Goal: Transaction & Acquisition: Purchase product/service

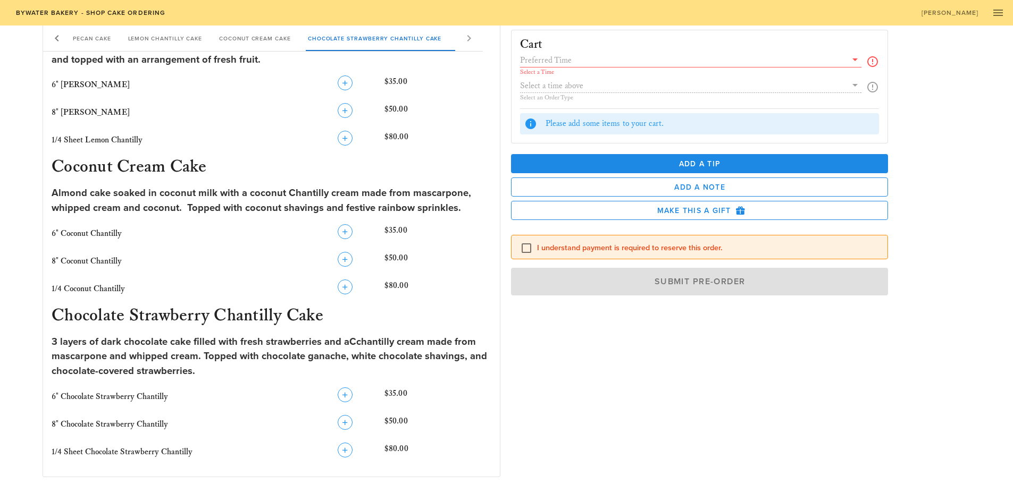
scroll to position [744, 0]
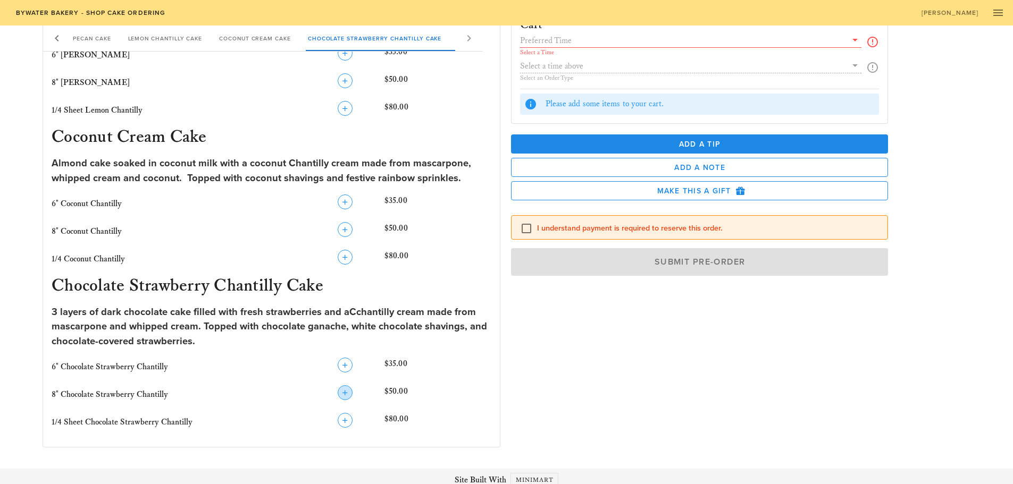
click at [344, 391] on icon "button" at bounding box center [345, 393] width 13 height 13
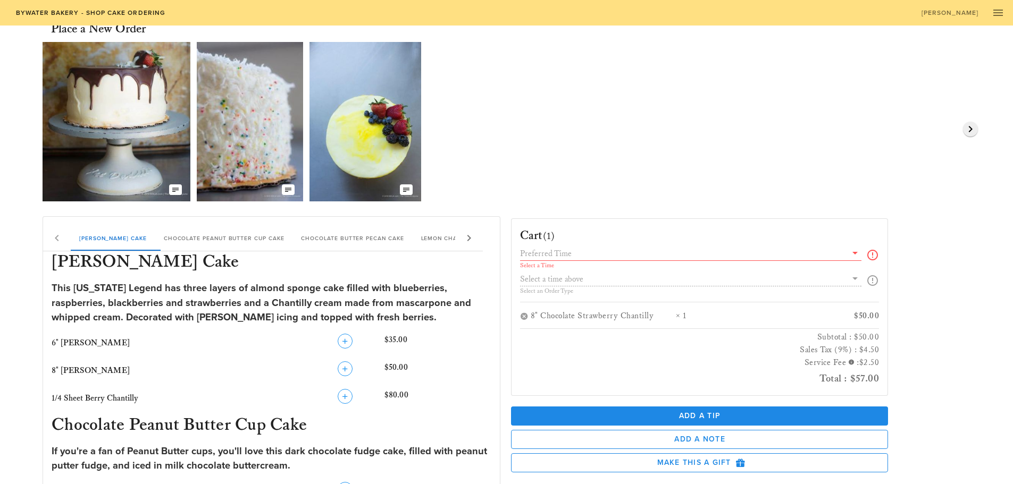
scroll to position [0, 0]
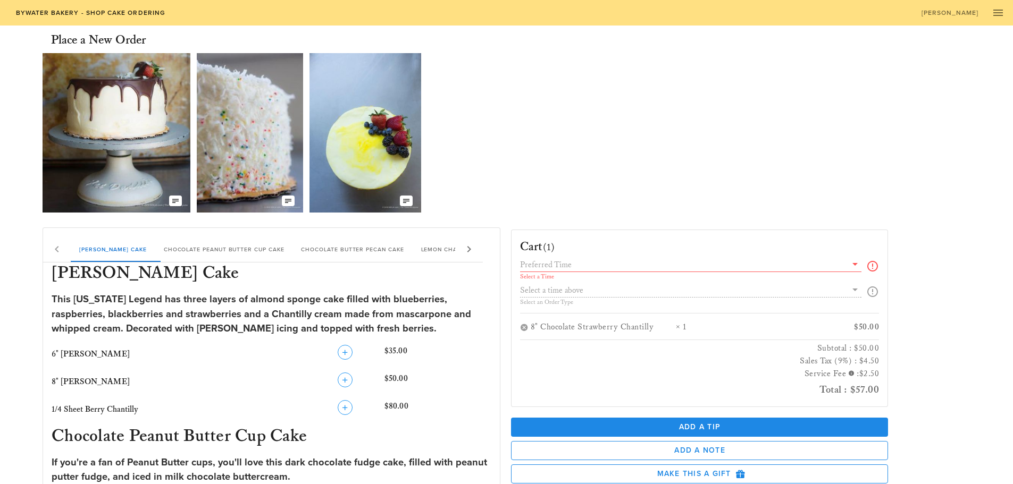
click at [609, 268] on input "text" at bounding box center [683, 265] width 327 height 14
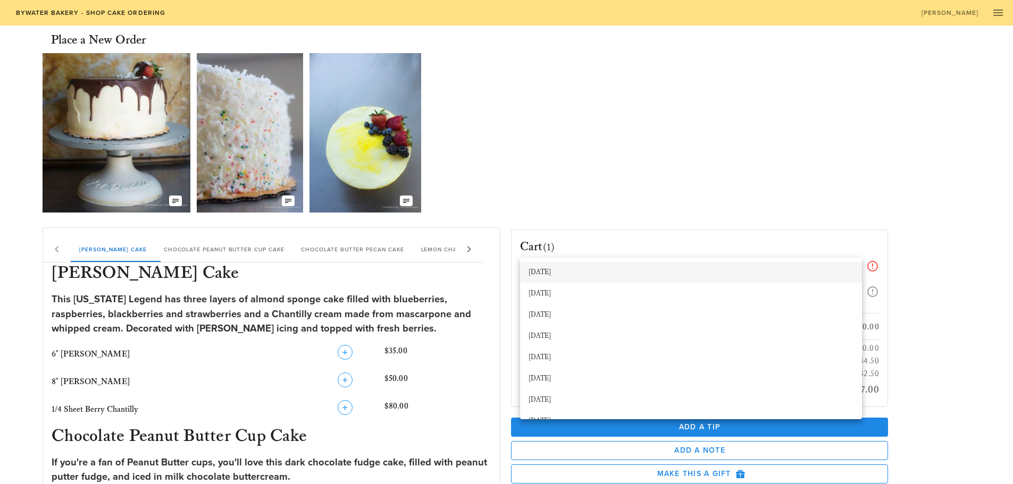
click at [571, 273] on div "[DATE]" at bounding box center [691, 273] width 325 height 9
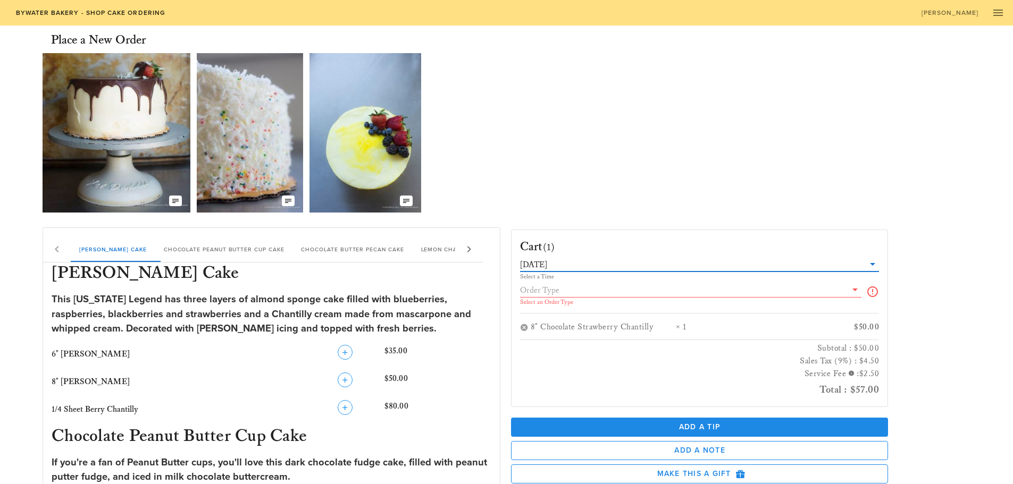
click at [572, 294] on input "text" at bounding box center [683, 290] width 327 height 14
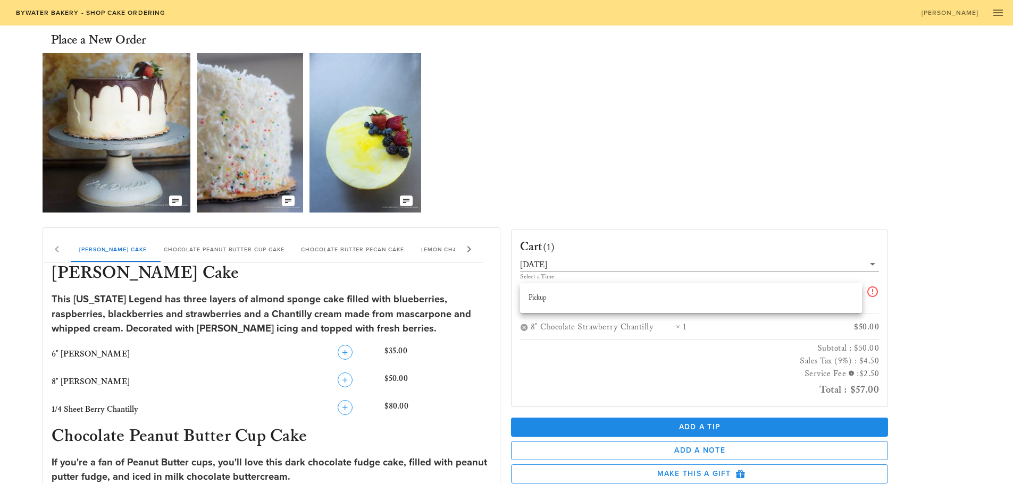
click at [564, 299] on div "Pickup" at bounding box center [691, 298] width 325 height 9
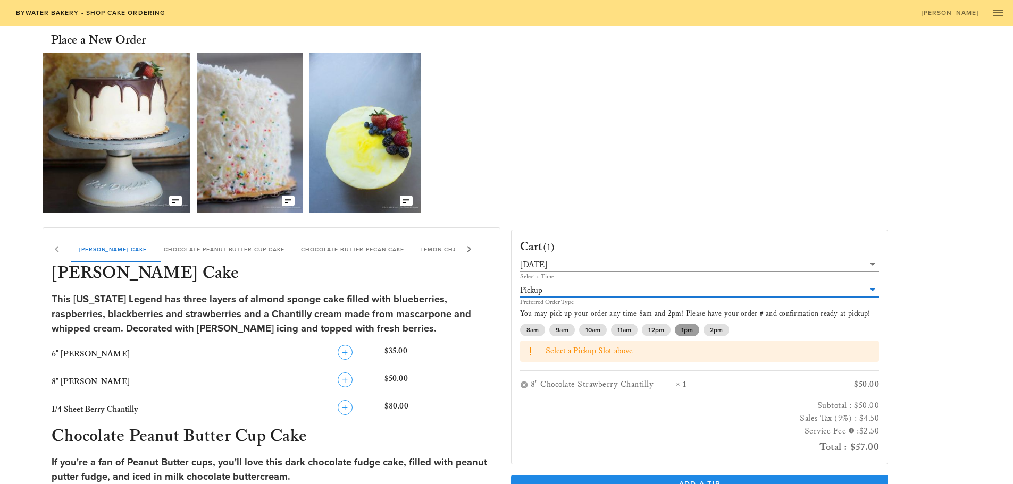
click at [687, 328] on span "1pm" at bounding box center [687, 330] width 12 height 13
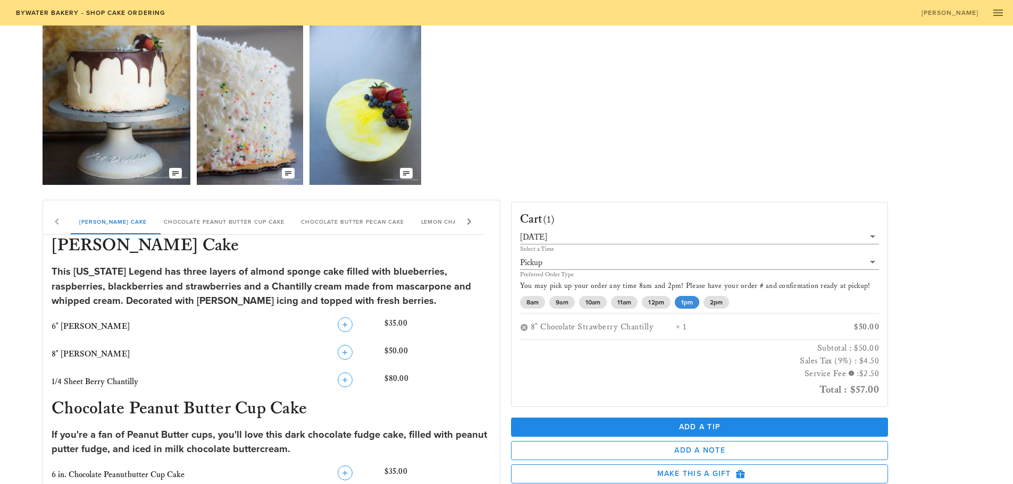
scroll to position [106, 0]
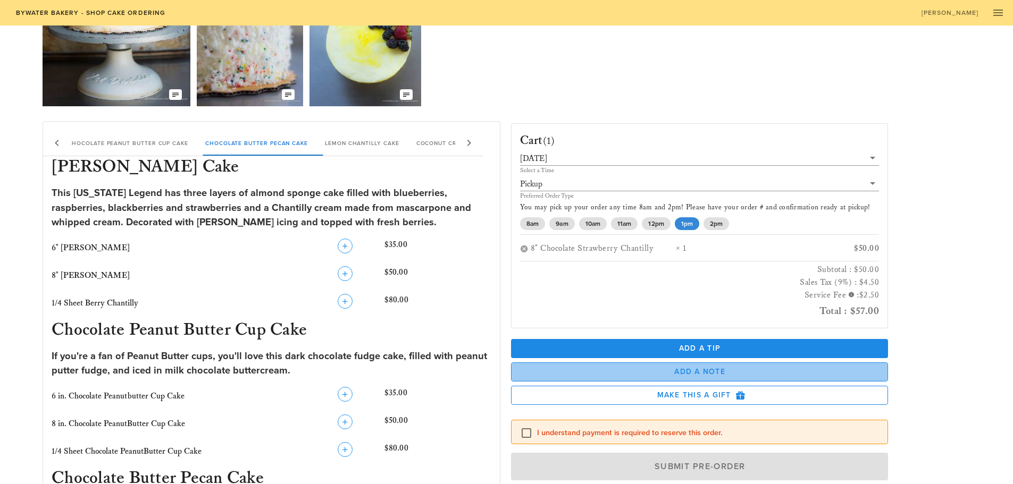
drag, startPoint x: 672, startPoint y: 378, endPoint x: 682, endPoint y: 376, distance: 10.2
click at [672, 378] on button "Add a Note" at bounding box center [700, 372] width 378 height 19
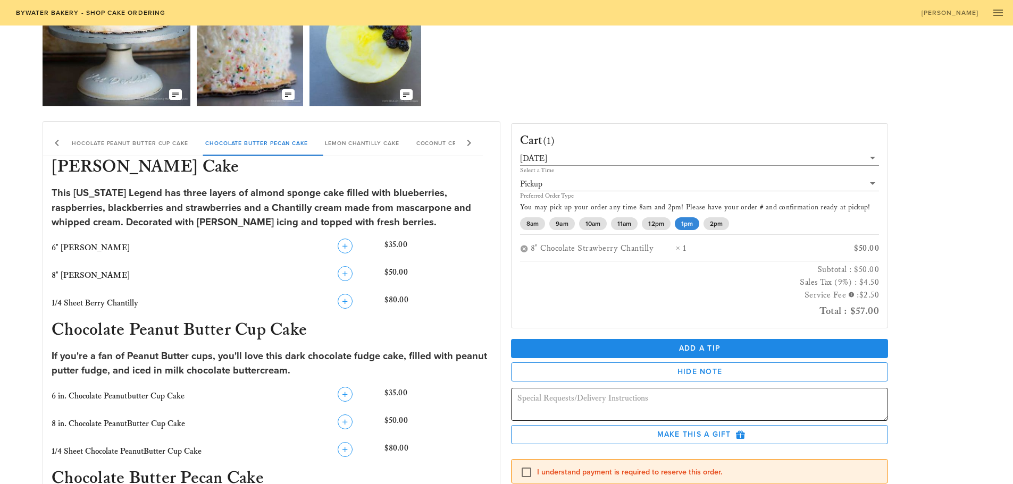
click at [702, 397] on textarea at bounding box center [702, 406] width 371 height 30
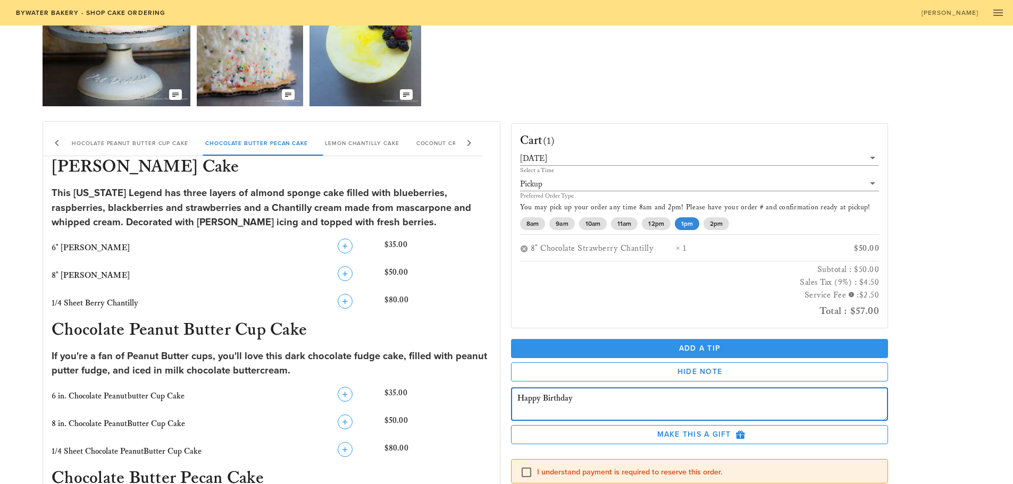
type textarea "Happy Birthday"
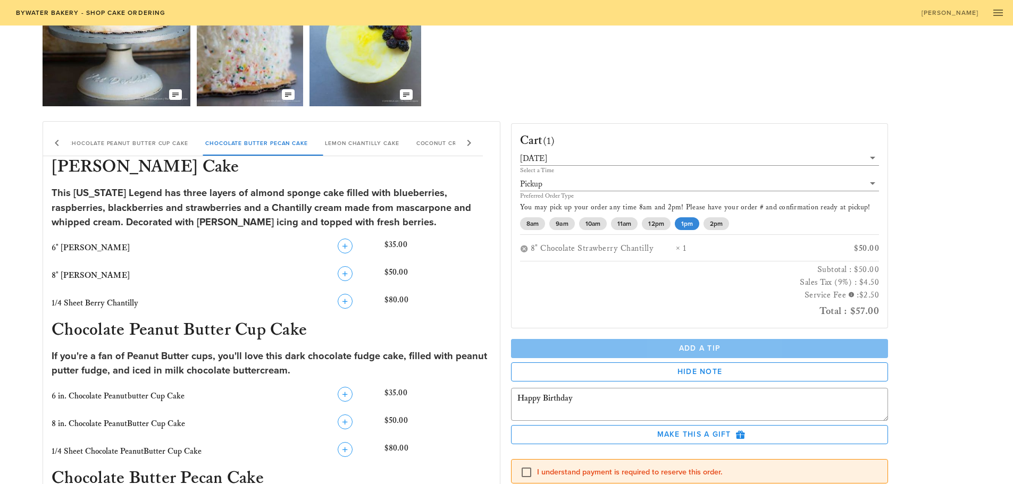
click at [716, 348] on span "Add a Tip" at bounding box center [700, 348] width 361 height 9
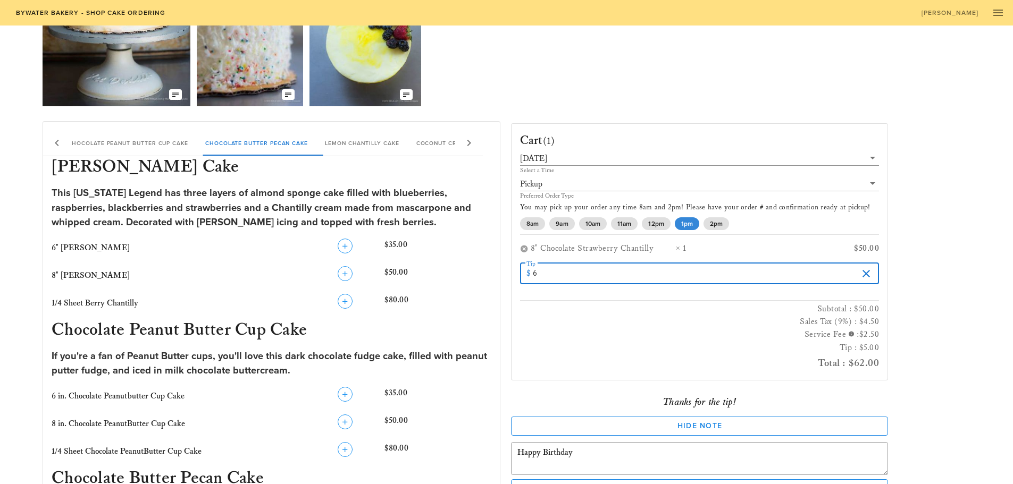
click at [847, 270] on input "6" at bounding box center [695, 273] width 325 height 17
click at [847, 271] on input "7" at bounding box center [695, 273] width 325 height 17
click at [847, 271] on input "8" at bounding box center [695, 273] width 325 height 17
click at [847, 278] on input "7" at bounding box center [695, 273] width 325 height 17
click at [847, 278] on input "6" at bounding box center [695, 273] width 325 height 17
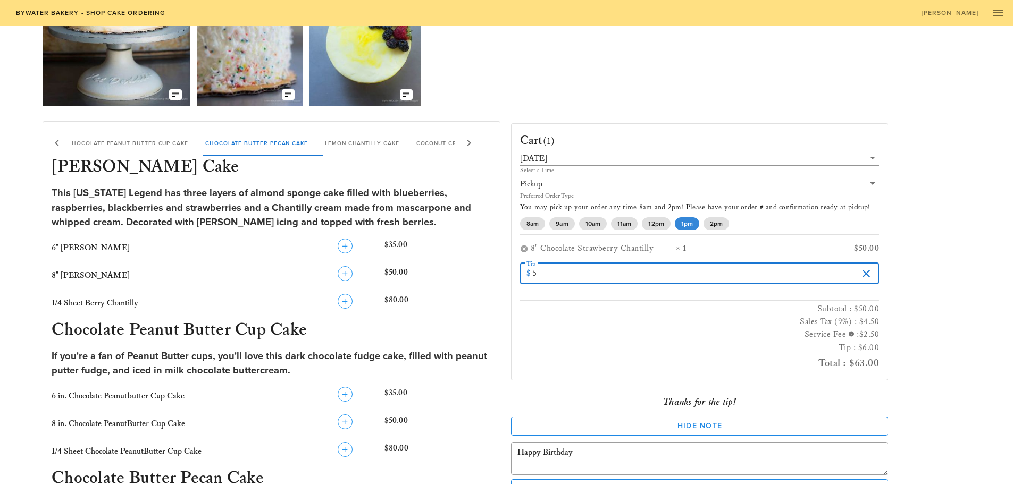
type input "5"
click at [847, 278] on input "5" at bounding box center [695, 273] width 325 height 17
click at [861, 274] on button "clear icon" at bounding box center [866, 273] width 13 height 13
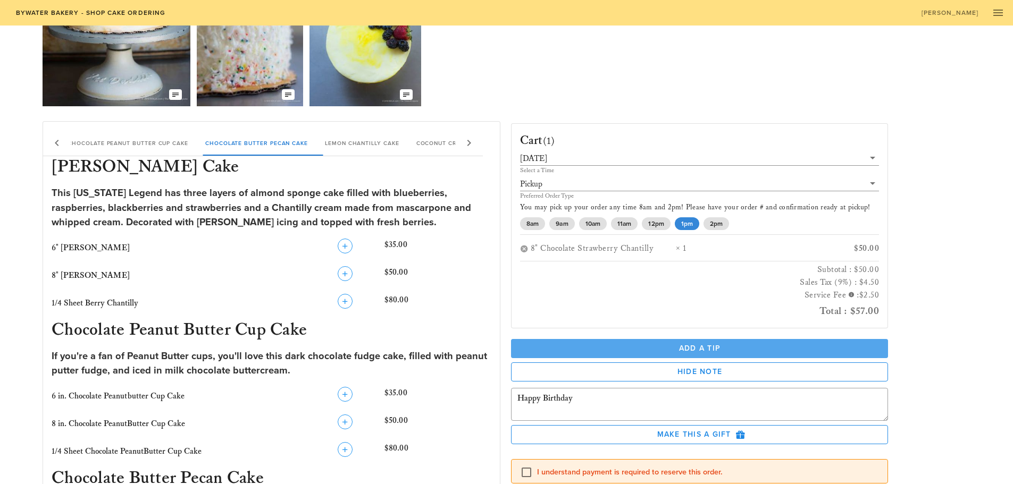
click at [722, 345] on span "Add a Tip" at bounding box center [700, 348] width 361 height 9
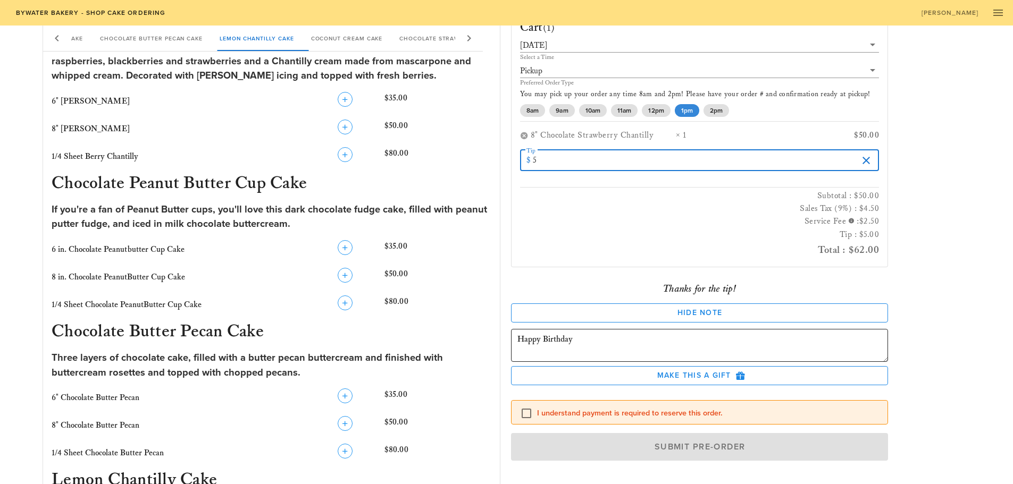
scroll to position [266, 0]
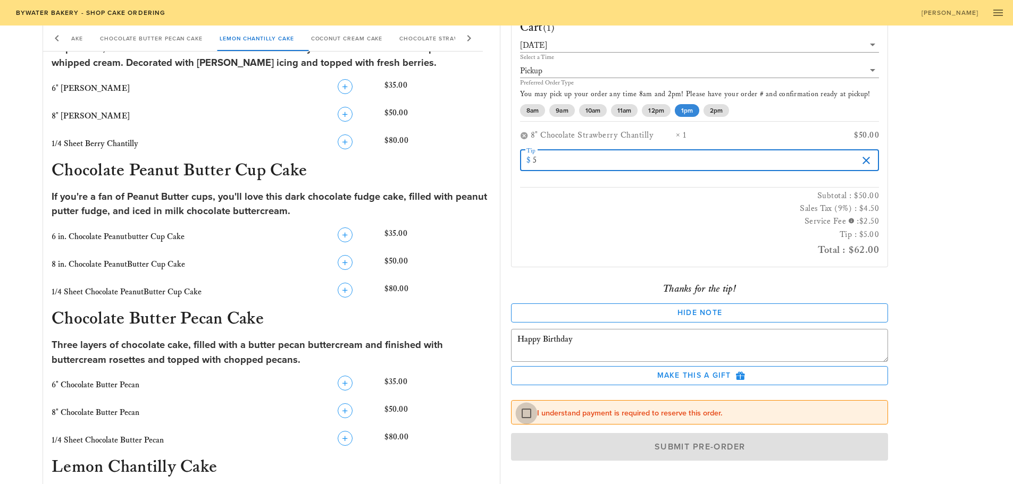
click at [521, 414] on div at bounding box center [526, 414] width 18 height 18
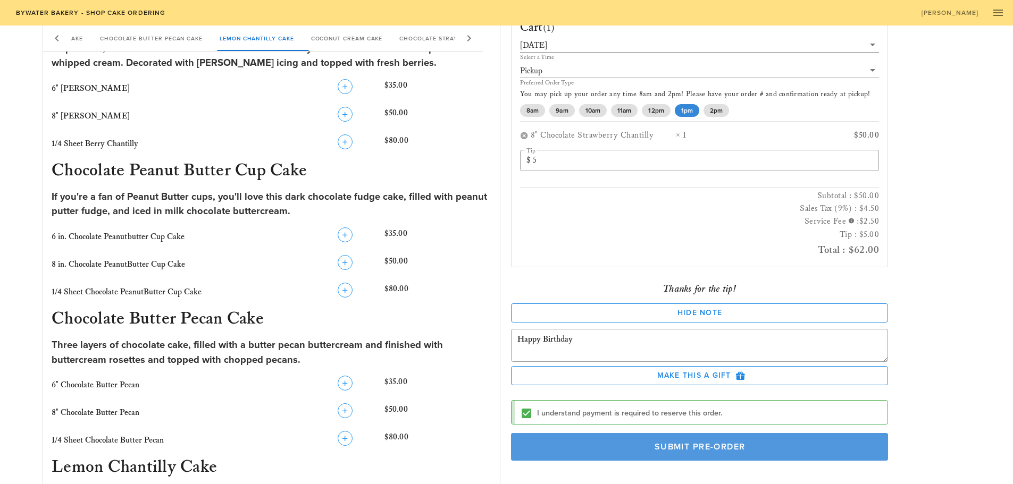
click at [633, 445] on span "Submit Pre-Order" at bounding box center [699, 447] width 353 height 11
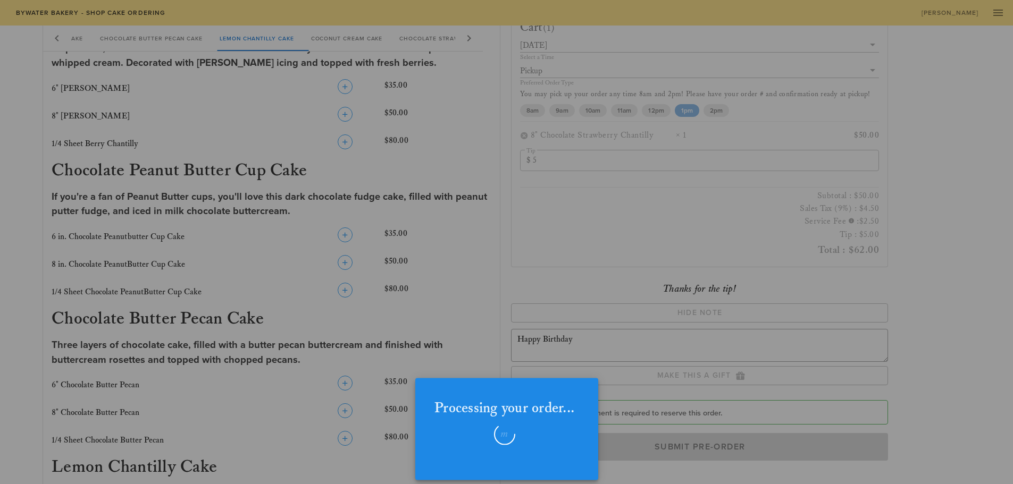
checkbox input "false"
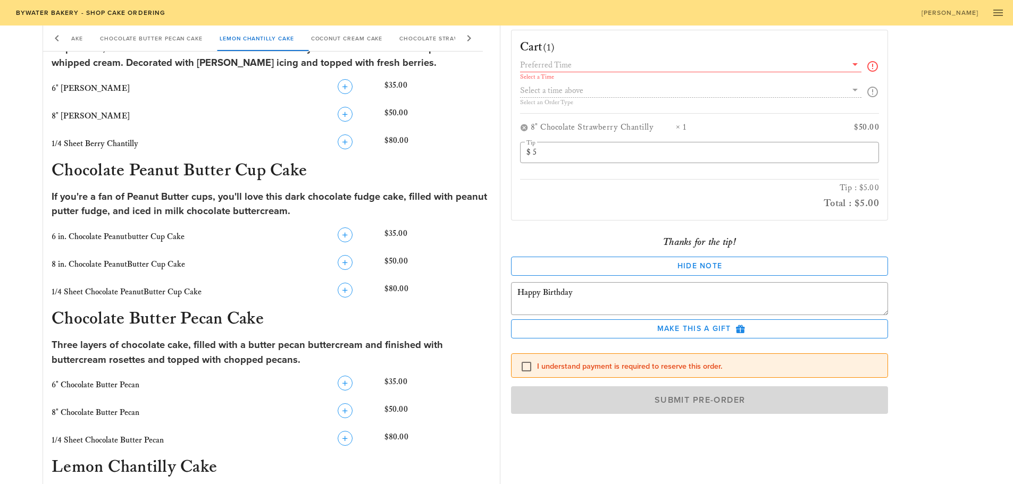
scroll to position [0, 0]
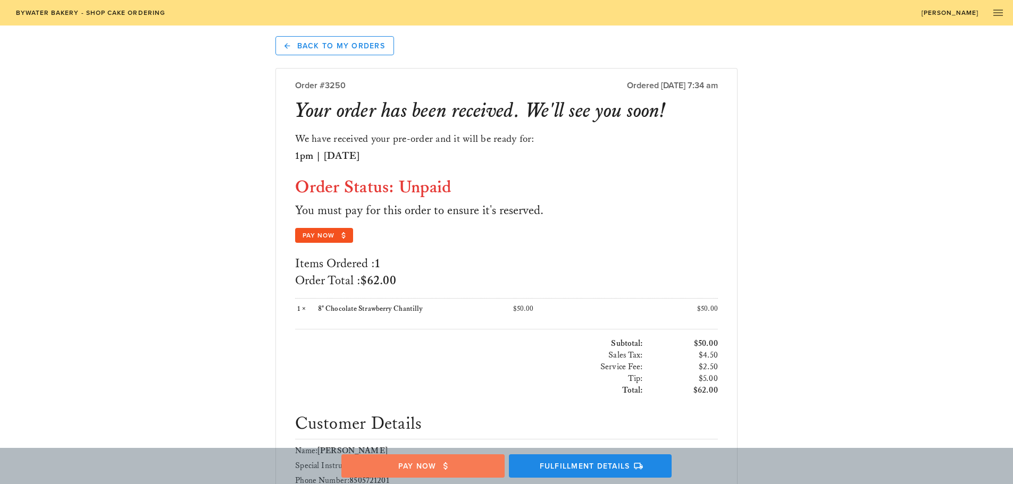
click at [406, 465] on span "Pay Now" at bounding box center [422, 467] width 143 height 10
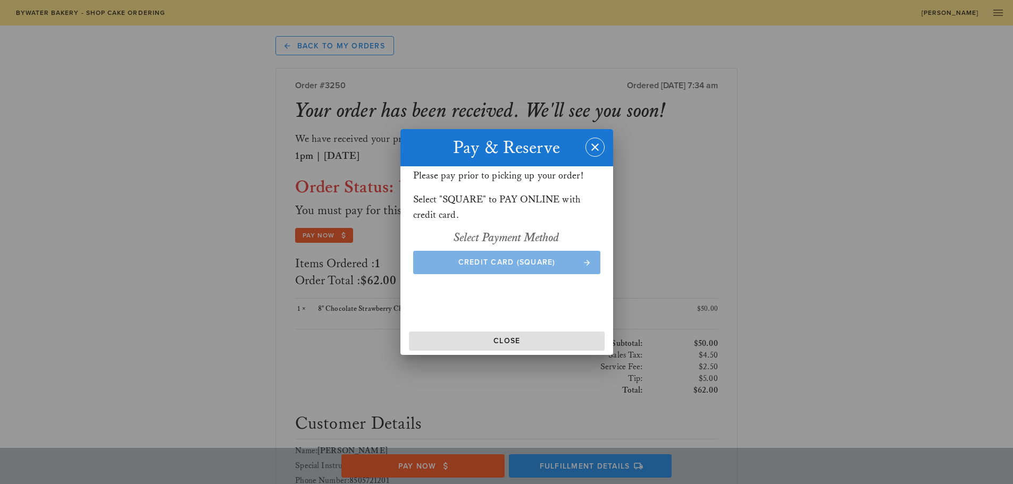
click at [454, 260] on span "Credit Card (Square)" at bounding box center [506, 262] width 166 height 9
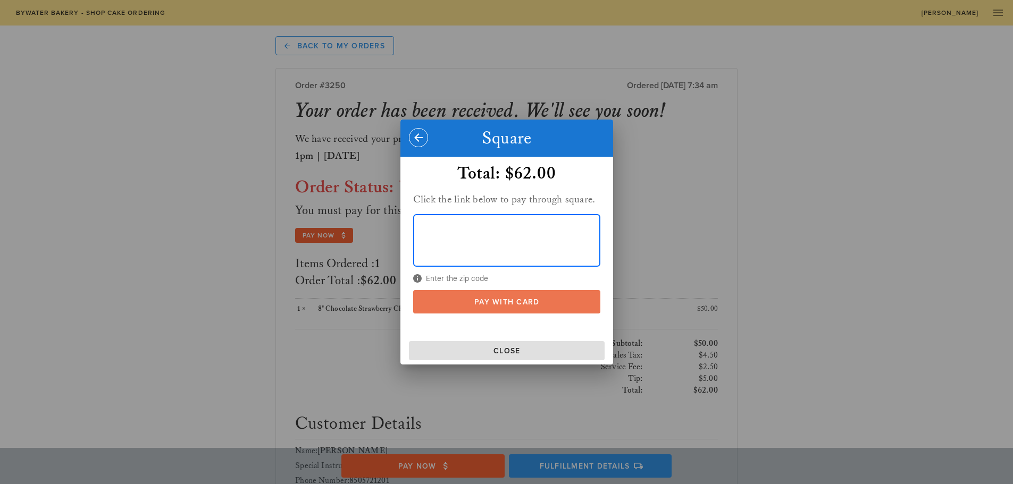
click at [470, 303] on span "Pay With Card" at bounding box center [506, 302] width 166 height 9
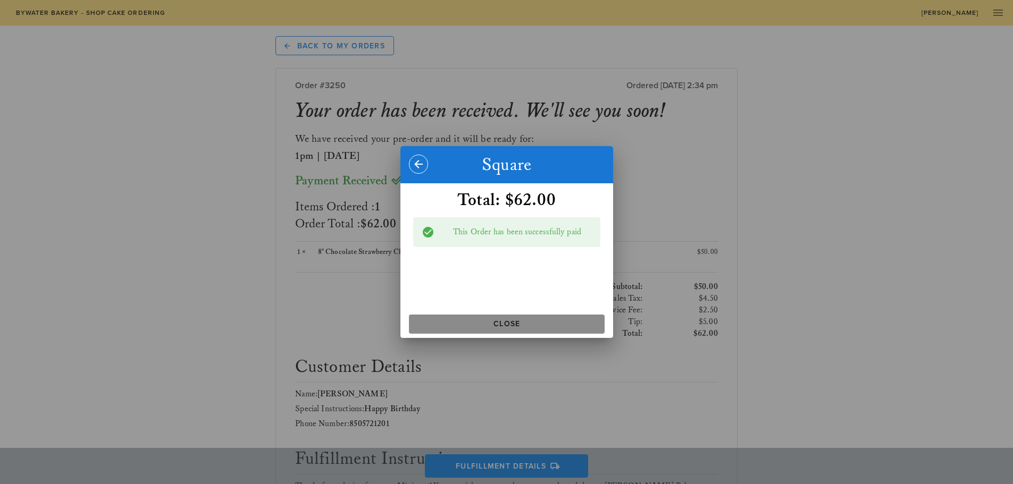
click at [500, 325] on span "Close" at bounding box center [506, 324] width 187 height 9
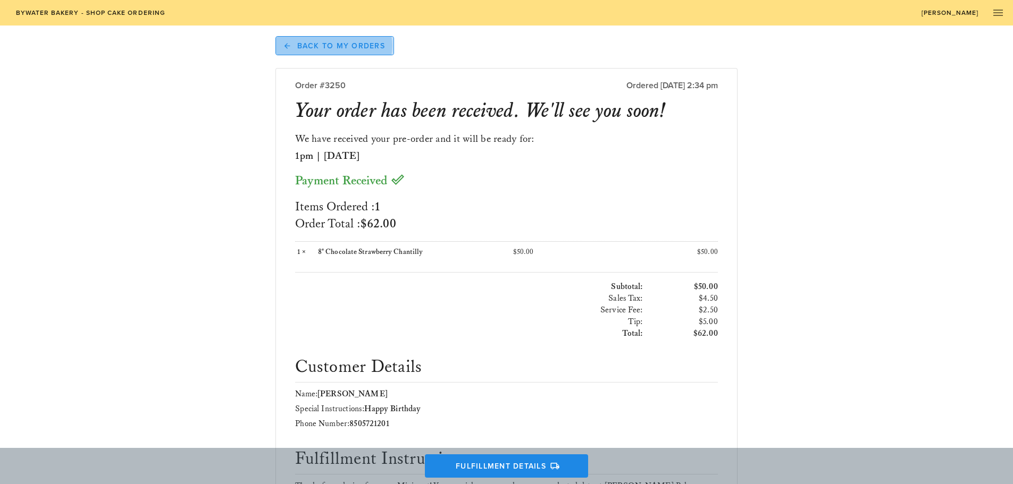
click at [305, 46] on span "Back to My Orders" at bounding box center [334, 46] width 101 height 10
